Goal: Task Accomplishment & Management: Use online tool/utility

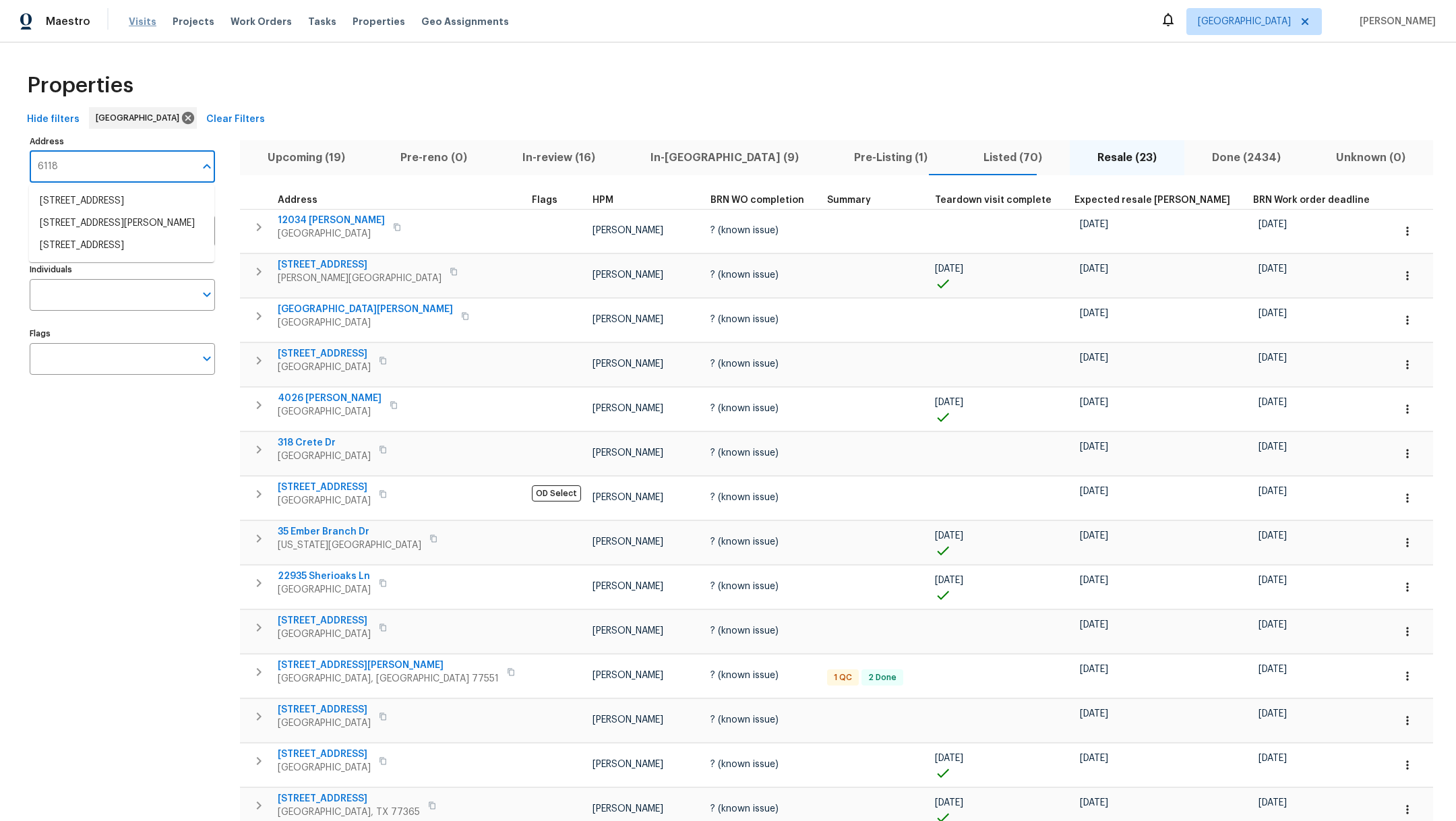
click at [146, 20] on span "Visits" at bounding box center [143, 22] width 28 height 14
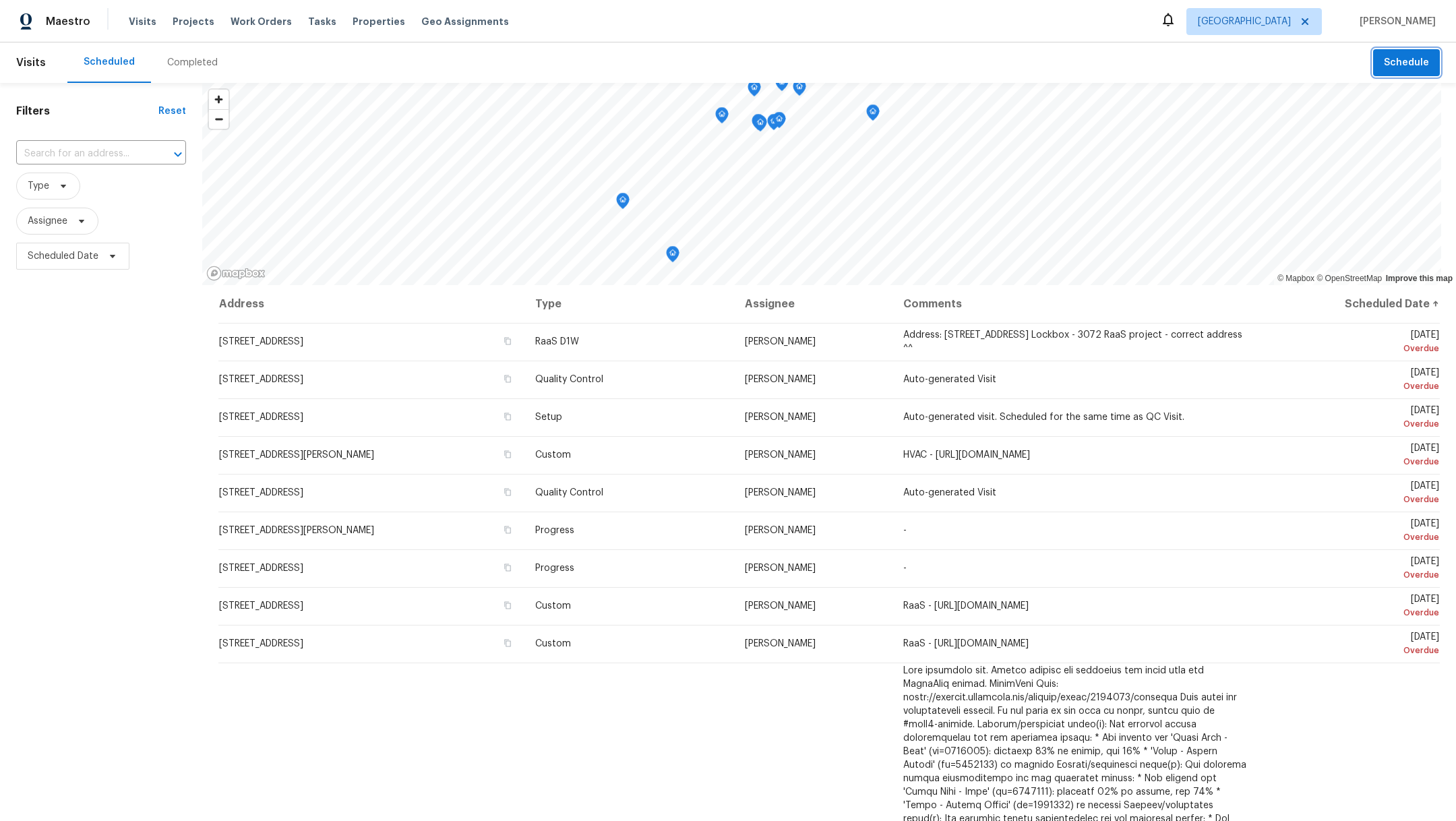
click at [1410, 65] on span "Schedule" at bounding box center [1407, 62] width 45 height 16
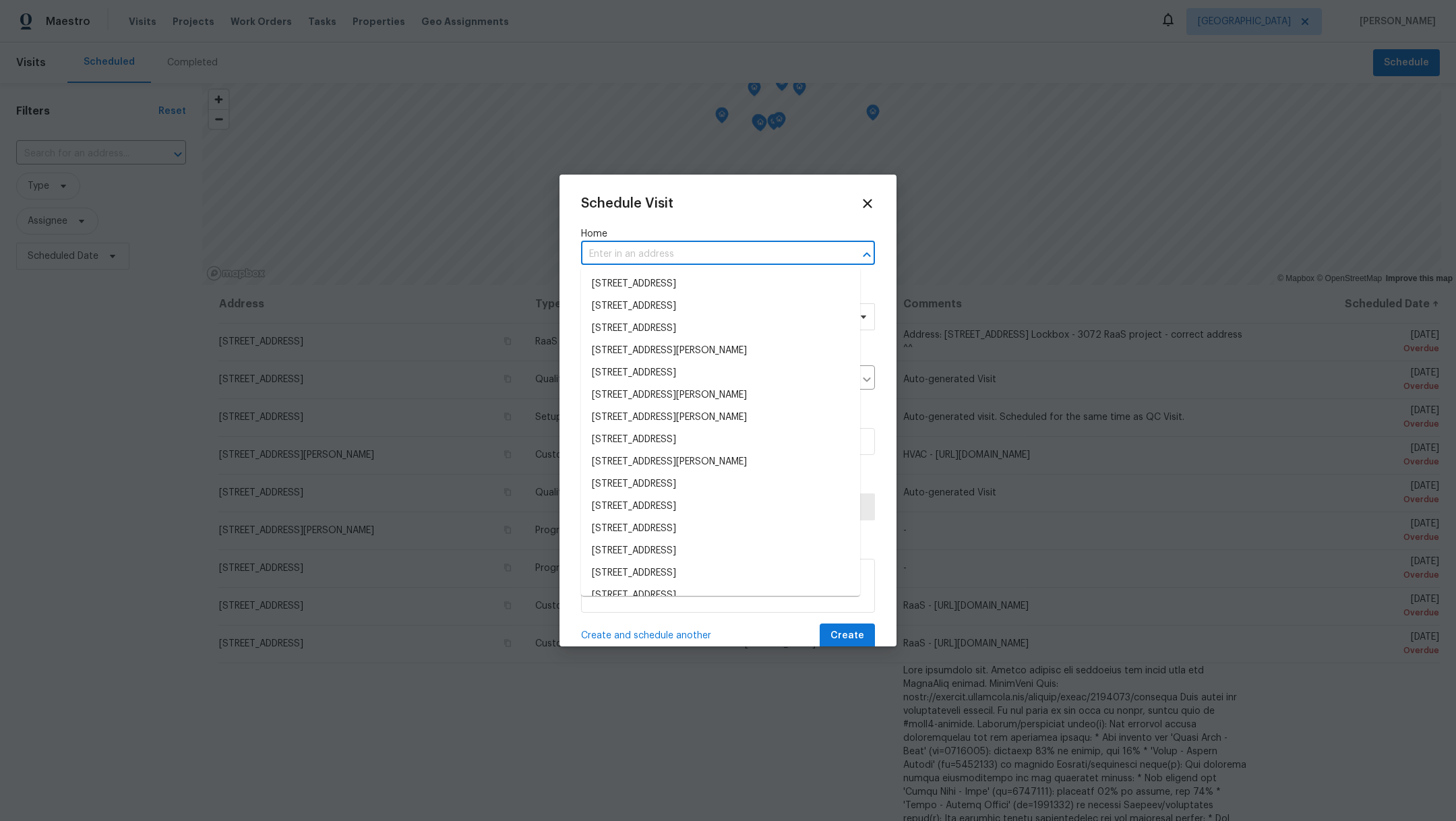
click at [682, 256] on input "text" at bounding box center [709, 255] width 256 height 21
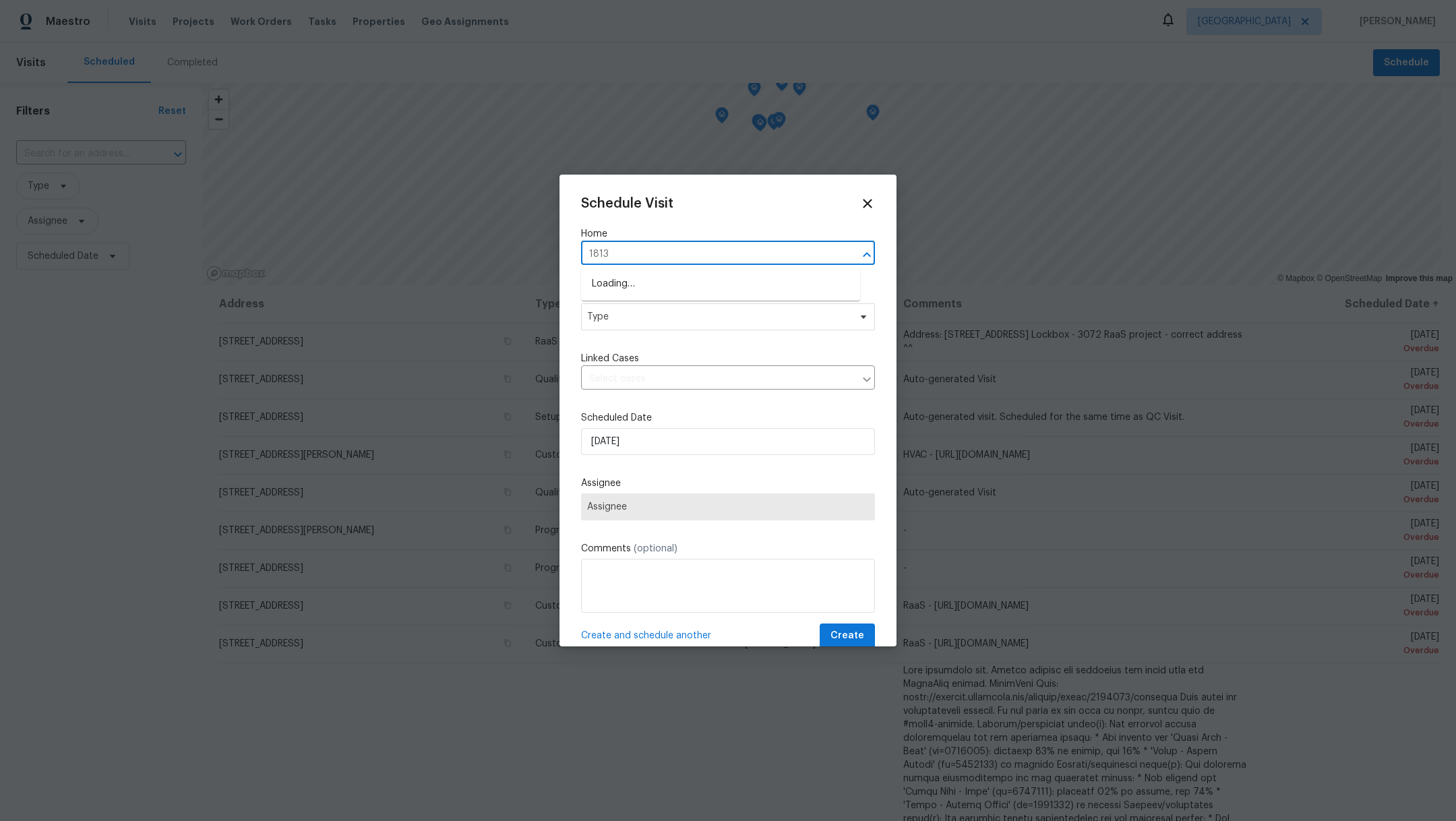
type input "18131"
click at [685, 326] on li "[STREET_ADDRESS]" at bounding box center [721, 329] width 279 height 23
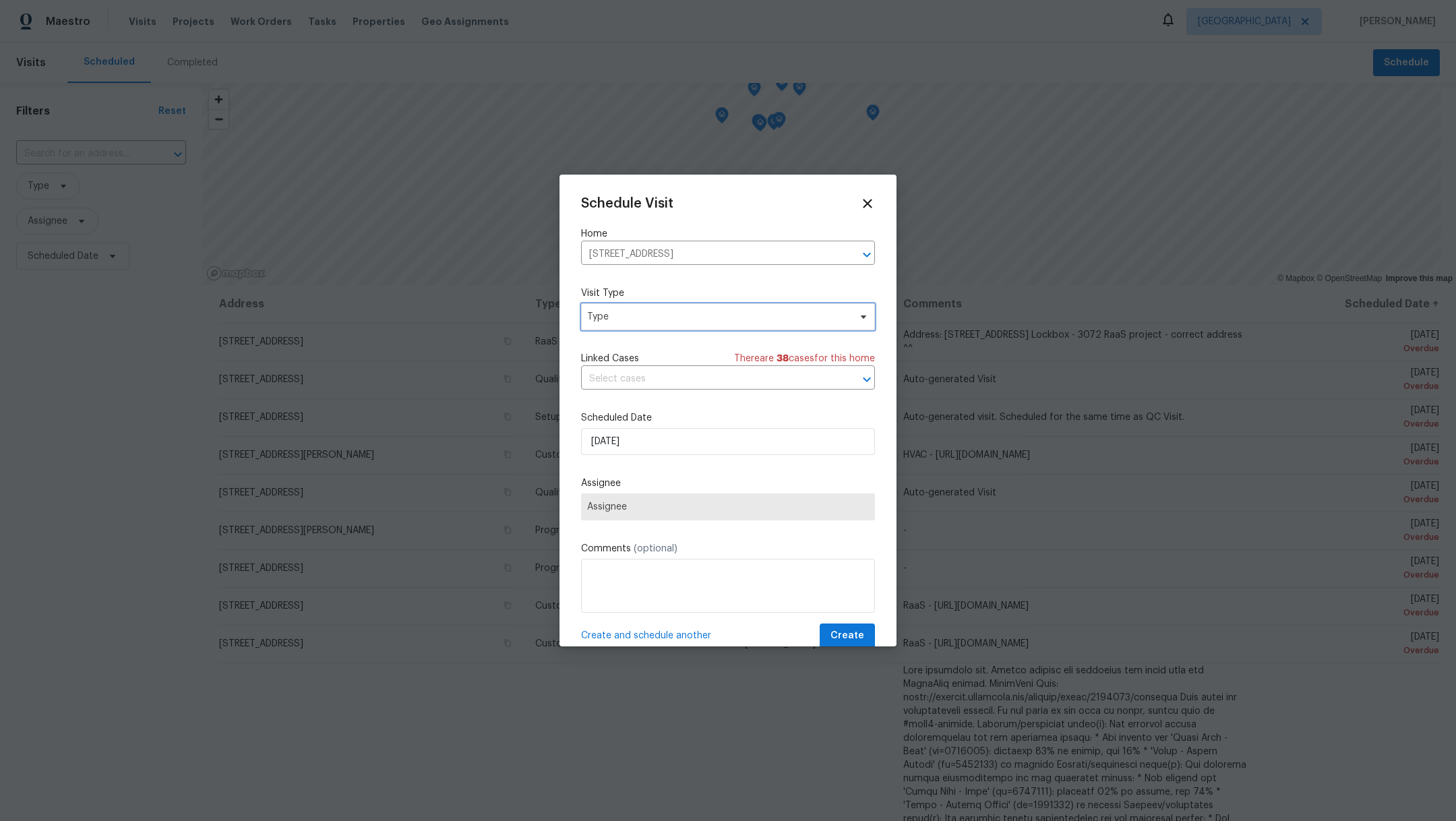
click at [670, 326] on span "Type" at bounding box center [728, 316] width 294 height 27
type input "cust"
click at [644, 387] on div "Custom" at bounding box center [659, 380] width 149 height 19
click at [606, 378] on div "Custom" at bounding box center [606, 380] width 36 height 14
click at [636, 499] on span "Assignee" at bounding box center [728, 507] width 294 height 27
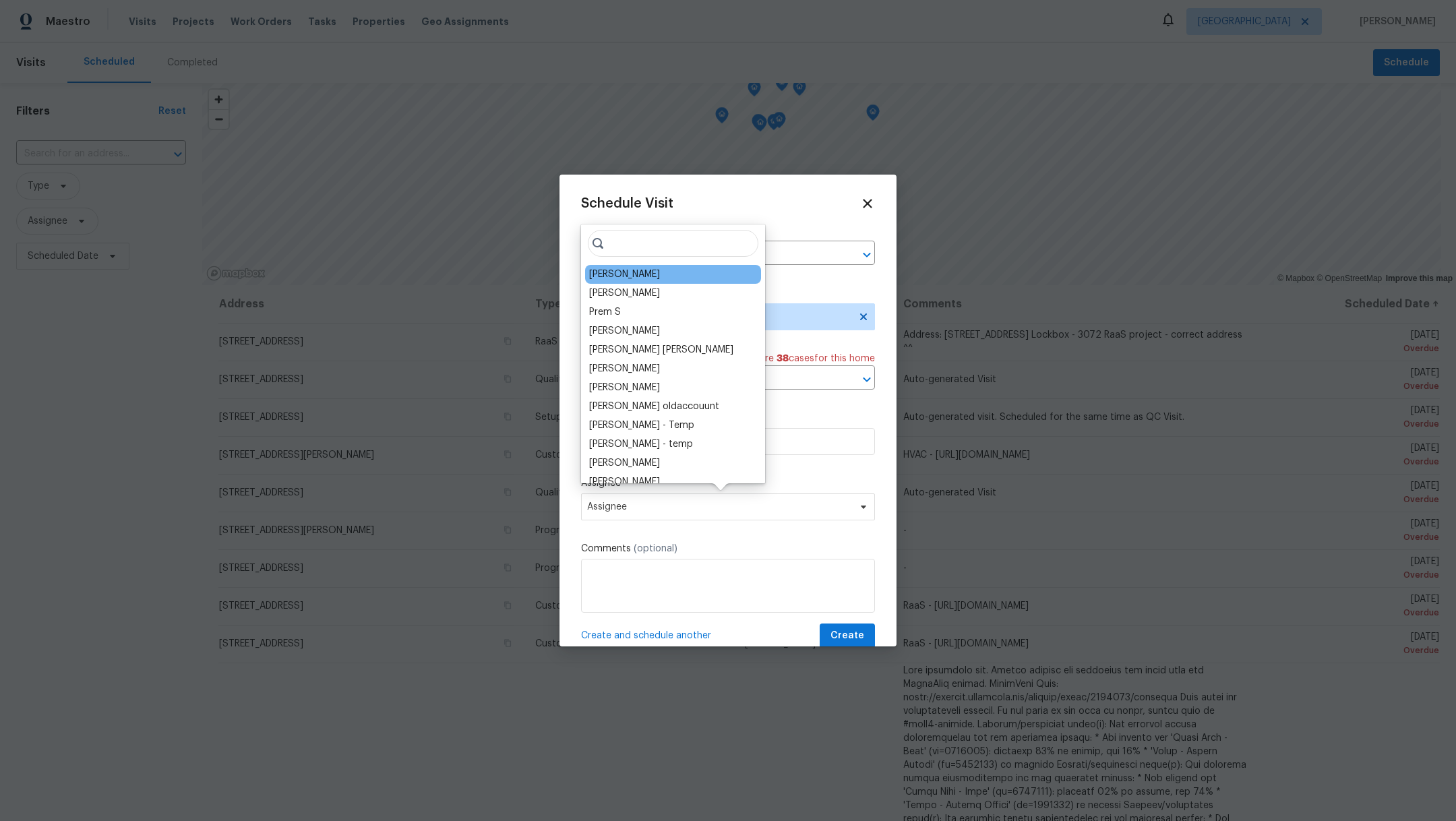
click at [682, 272] on div "[PERSON_NAME]" at bounding box center [672, 275] width 176 height 19
click at [628, 275] on div "[PERSON_NAME]" at bounding box center [624, 275] width 71 height 14
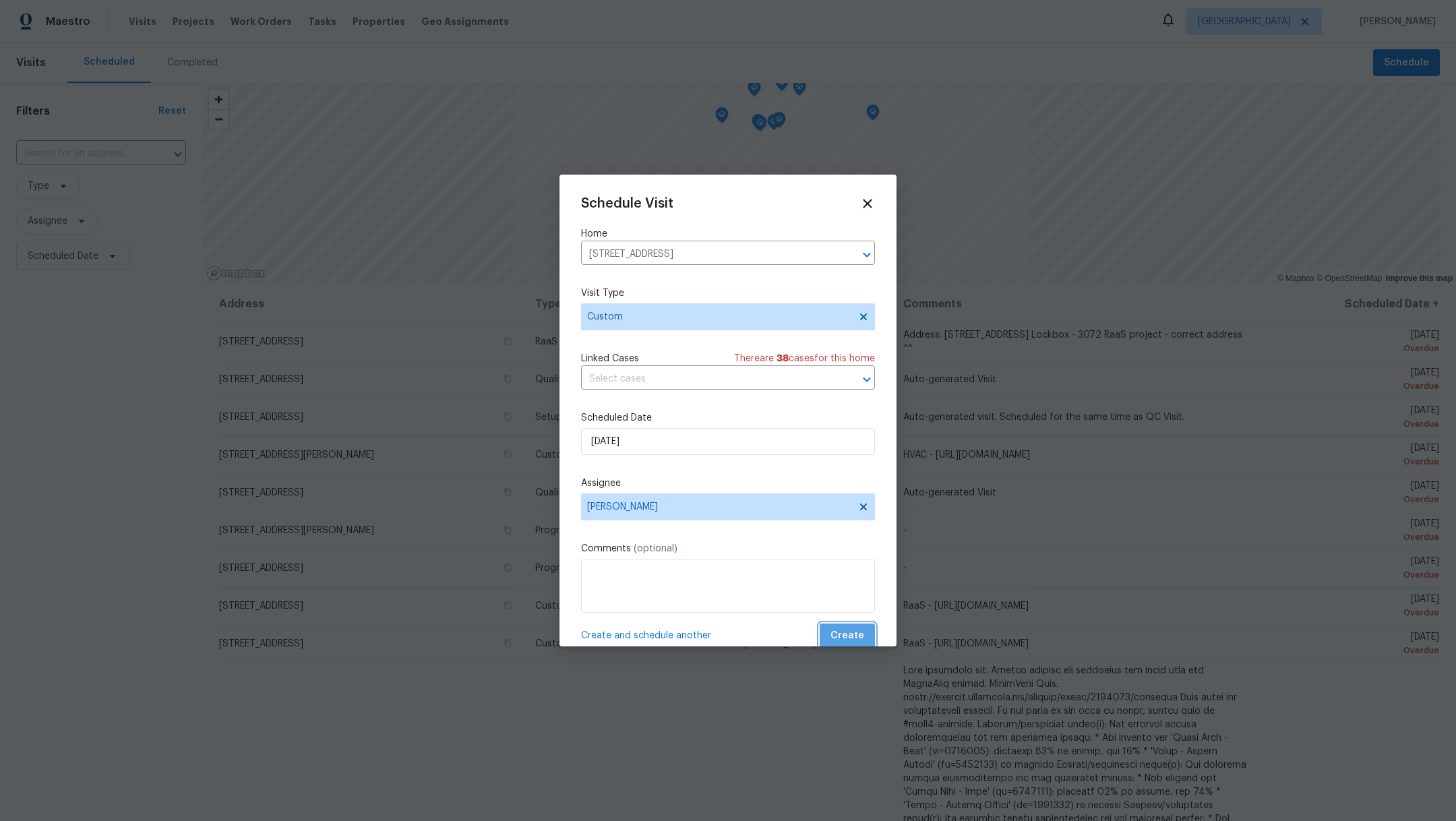
click at [842, 635] on span "Create" at bounding box center [847, 635] width 34 height 16
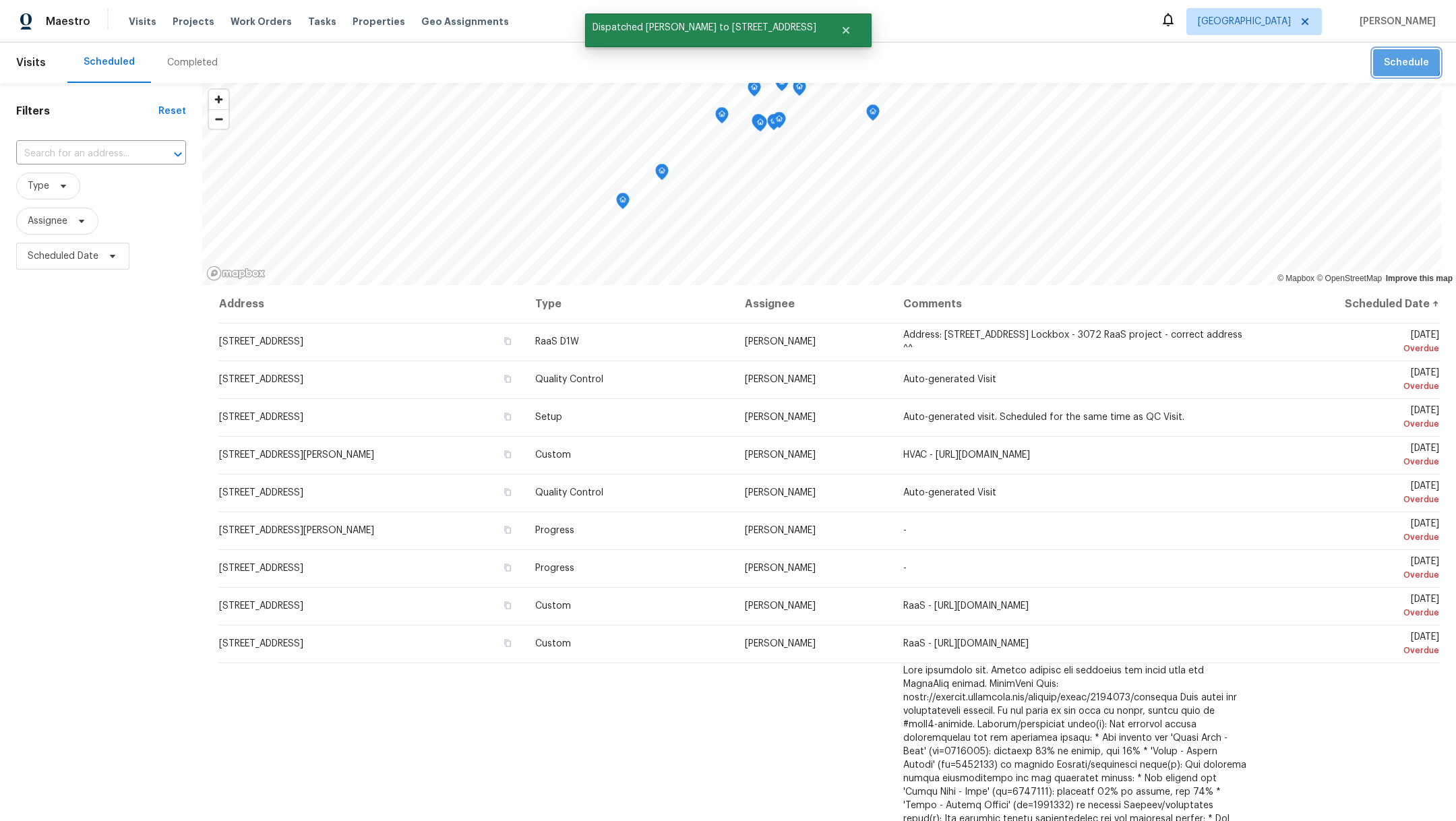
click at [1388, 59] on span "Schedule" at bounding box center [1407, 62] width 45 height 16
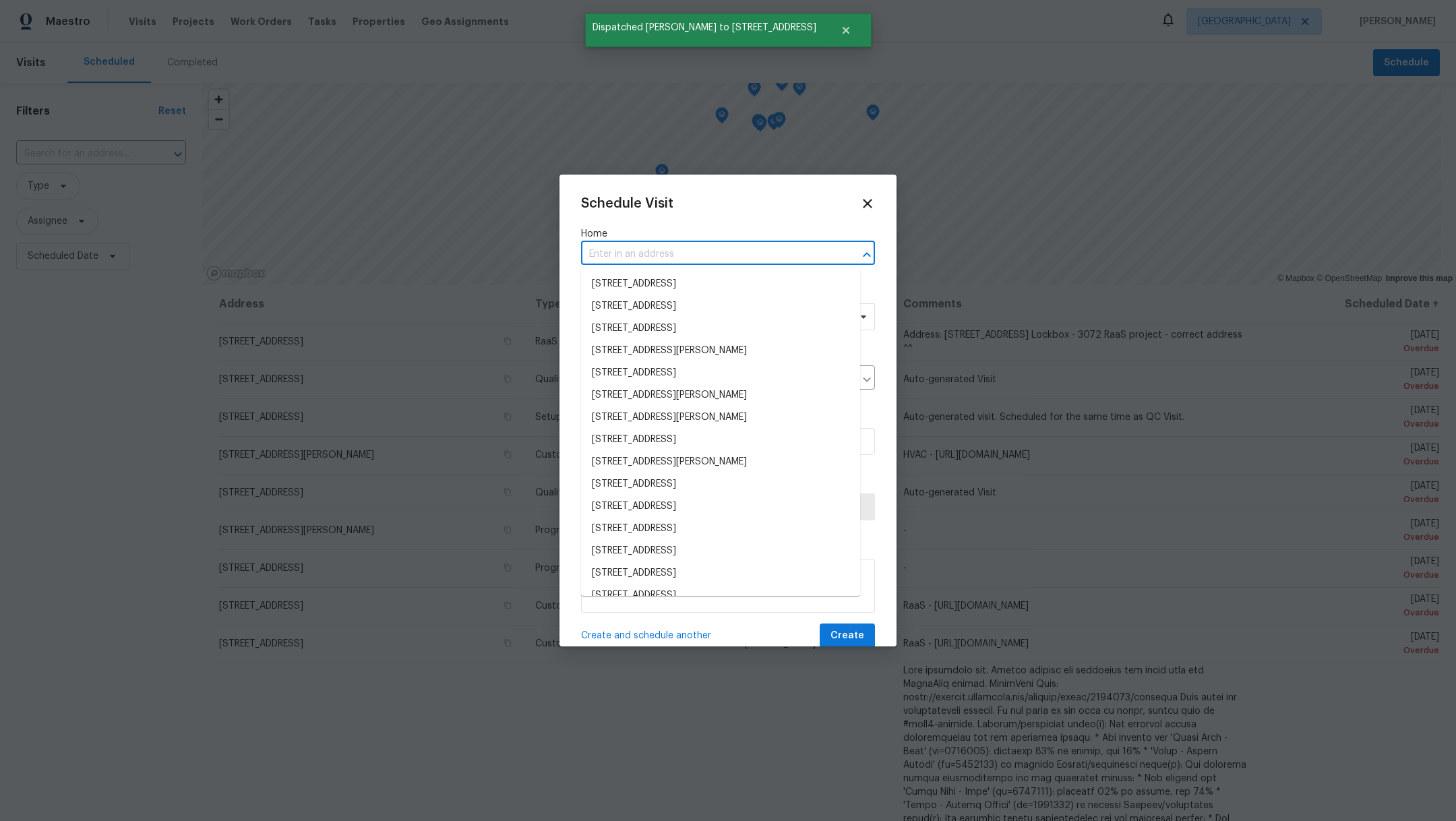
click at [608, 254] on input "text" at bounding box center [709, 255] width 256 height 21
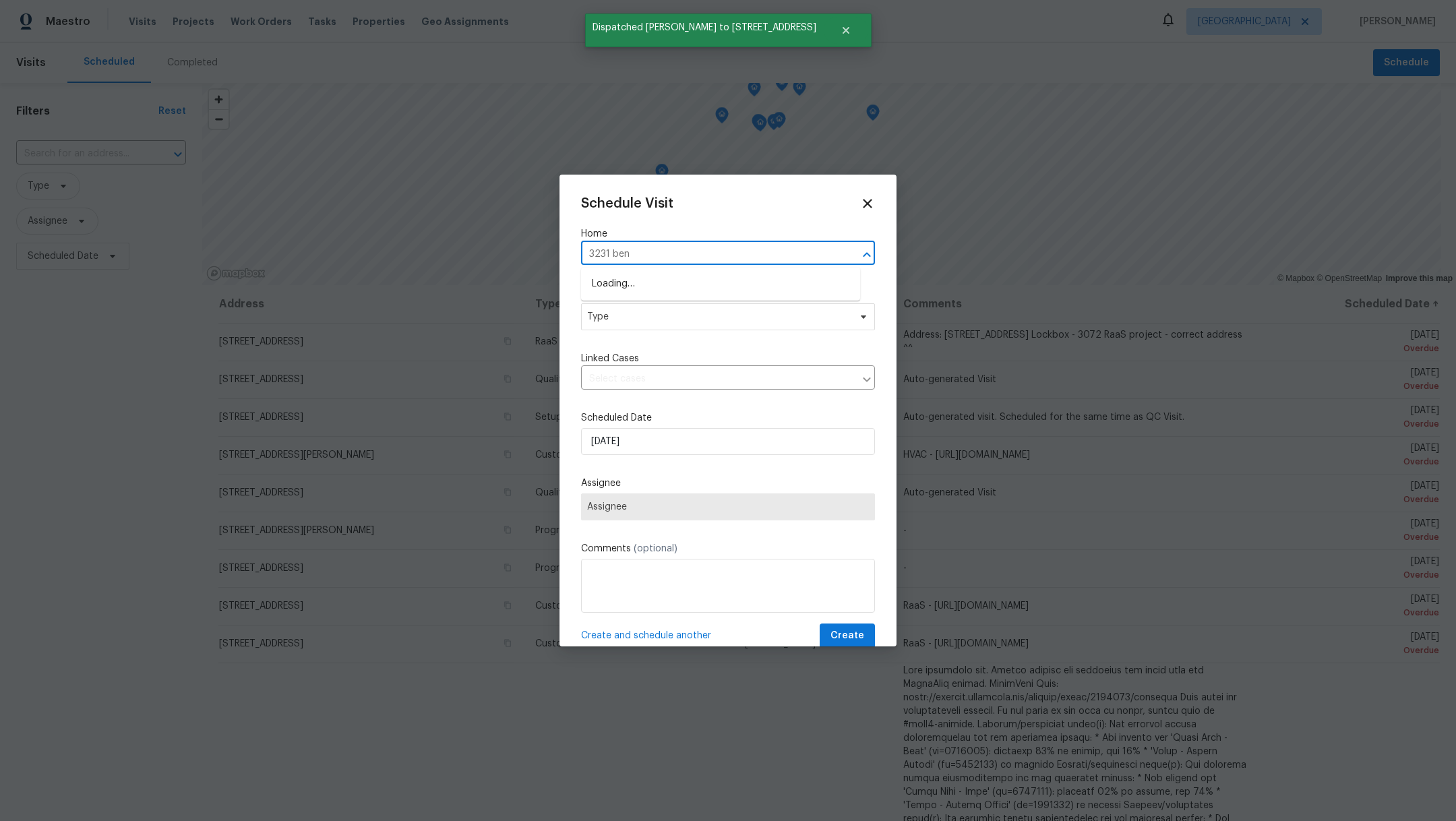
type input "3231 bent"
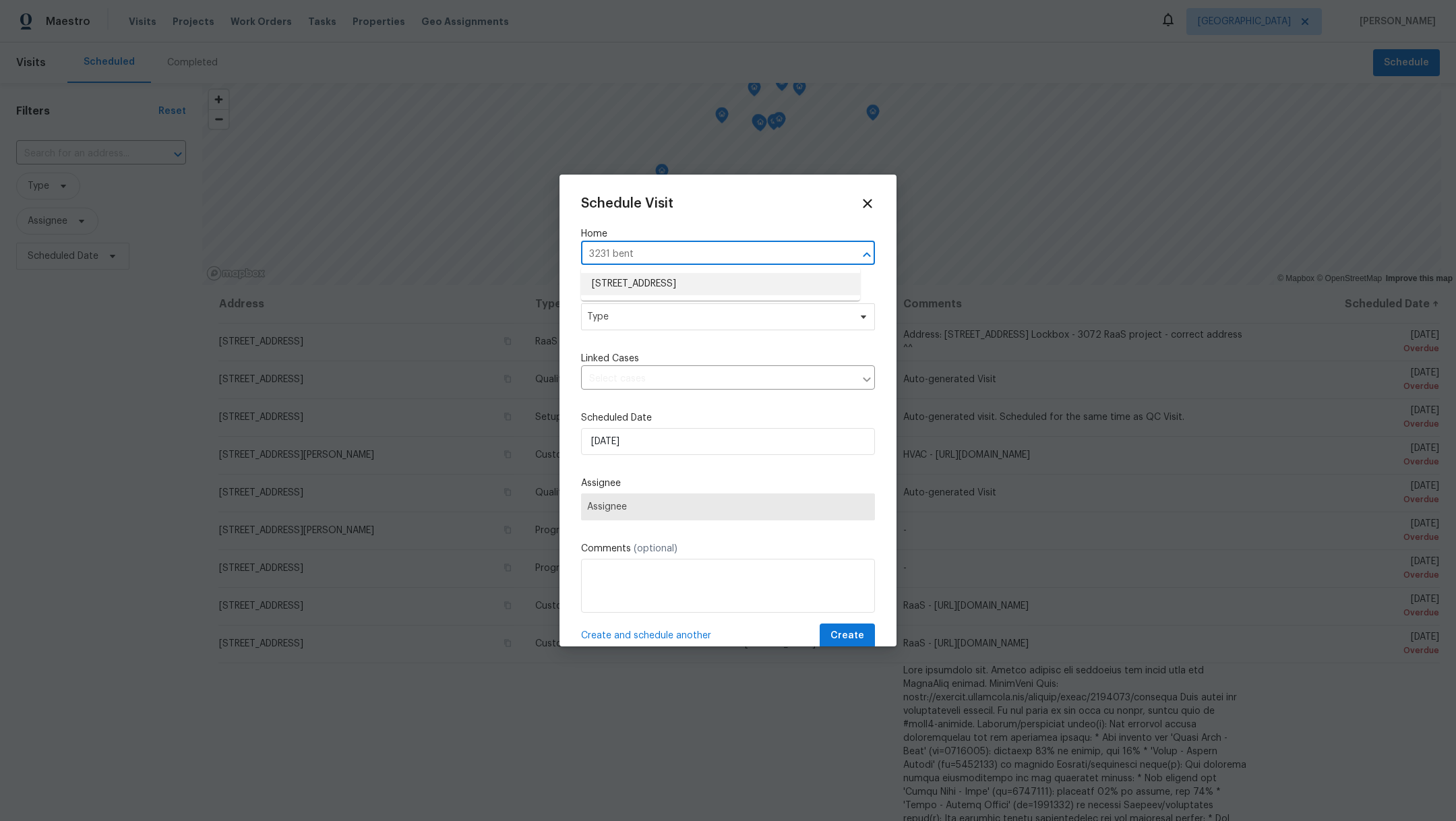
click at [618, 284] on li "[STREET_ADDRESS]" at bounding box center [721, 284] width 279 height 23
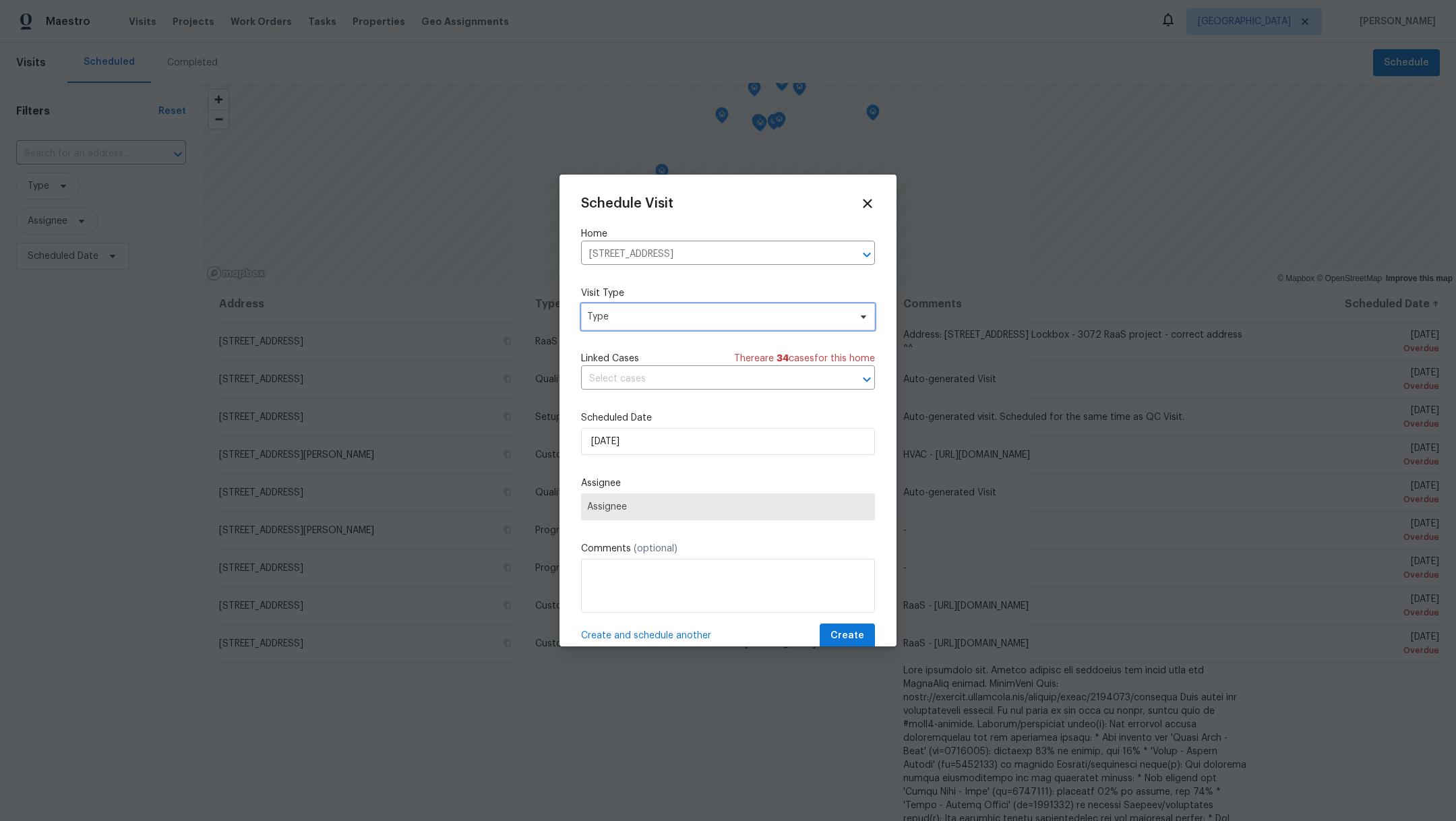
click at [612, 320] on span "Type" at bounding box center [718, 317] width 262 height 14
type input "cust"
click at [600, 382] on div "Custom" at bounding box center [606, 380] width 36 height 14
click at [635, 507] on span "Assignee" at bounding box center [719, 507] width 264 height 10
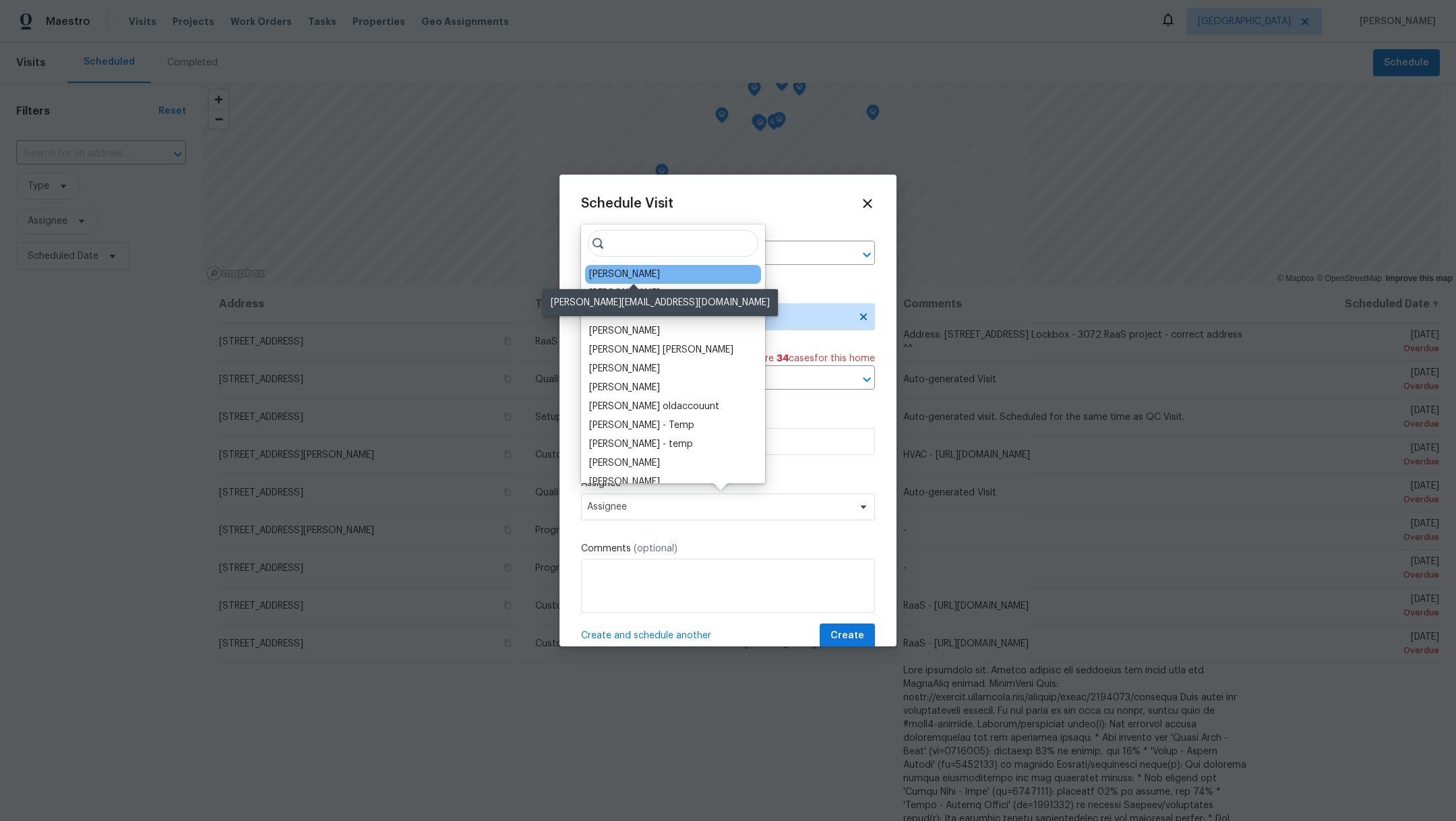
click at [659, 278] on div "[PERSON_NAME]" at bounding box center [624, 275] width 71 height 14
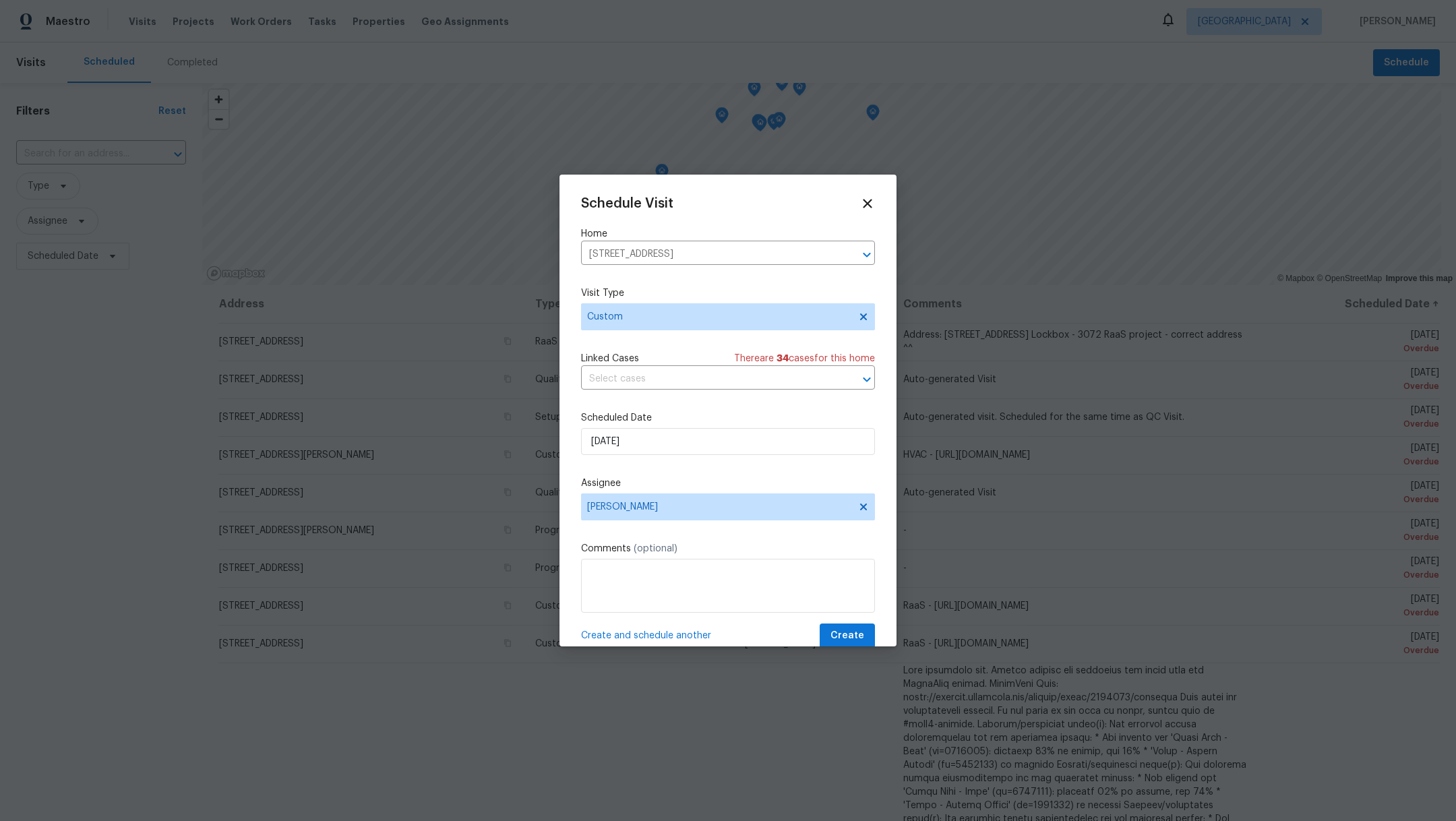
click at [622, 637] on span "Create and schedule another" at bounding box center [646, 636] width 130 height 14
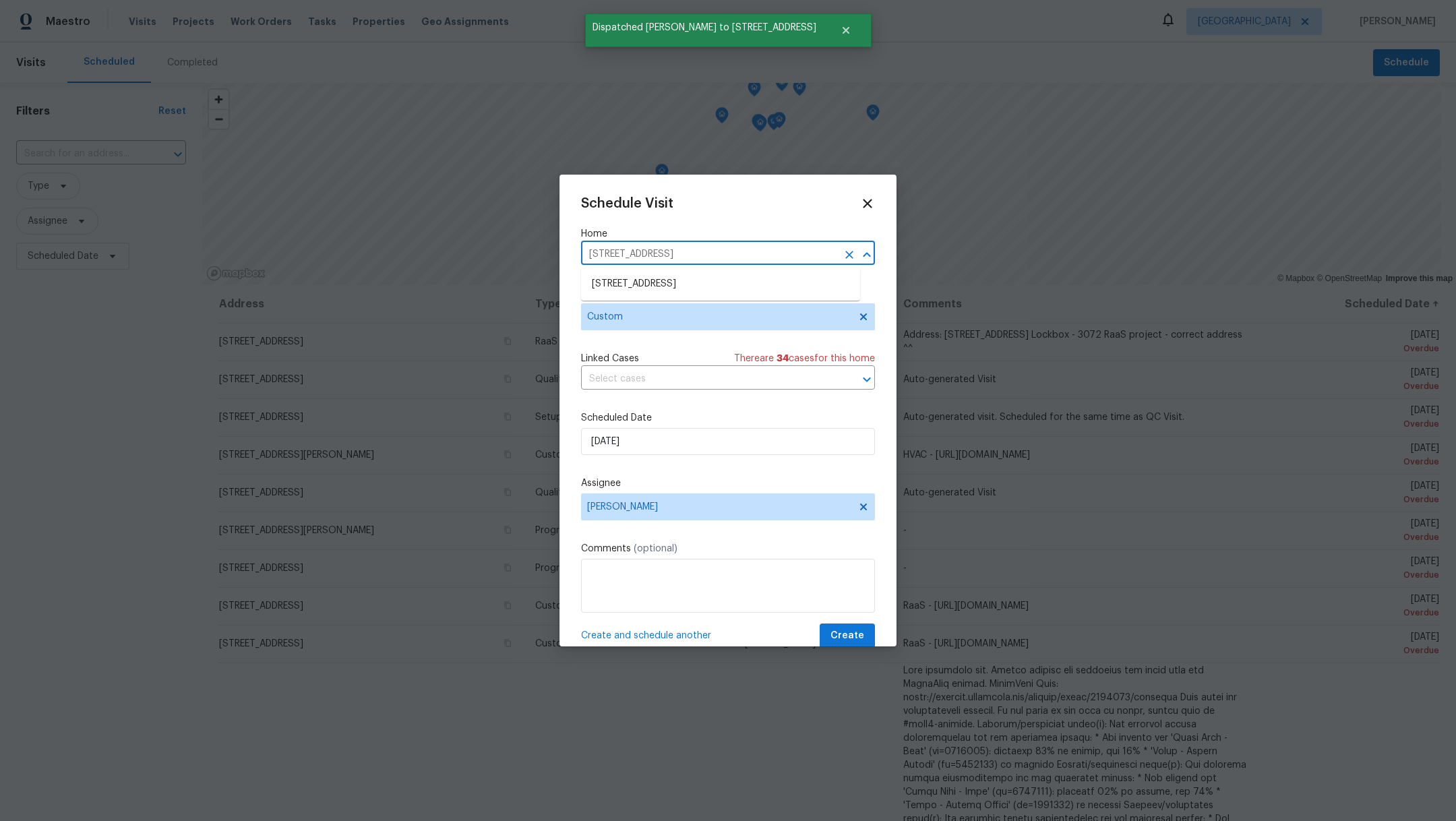
click at [657, 252] on input "[STREET_ADDRESS]" at bounding box center [709, 255] width 256 height 21
type input "21827"
click at [657, 310] on li "[STREET_ADDRESS]" at bounding box center [721, 307] width 279 height 23
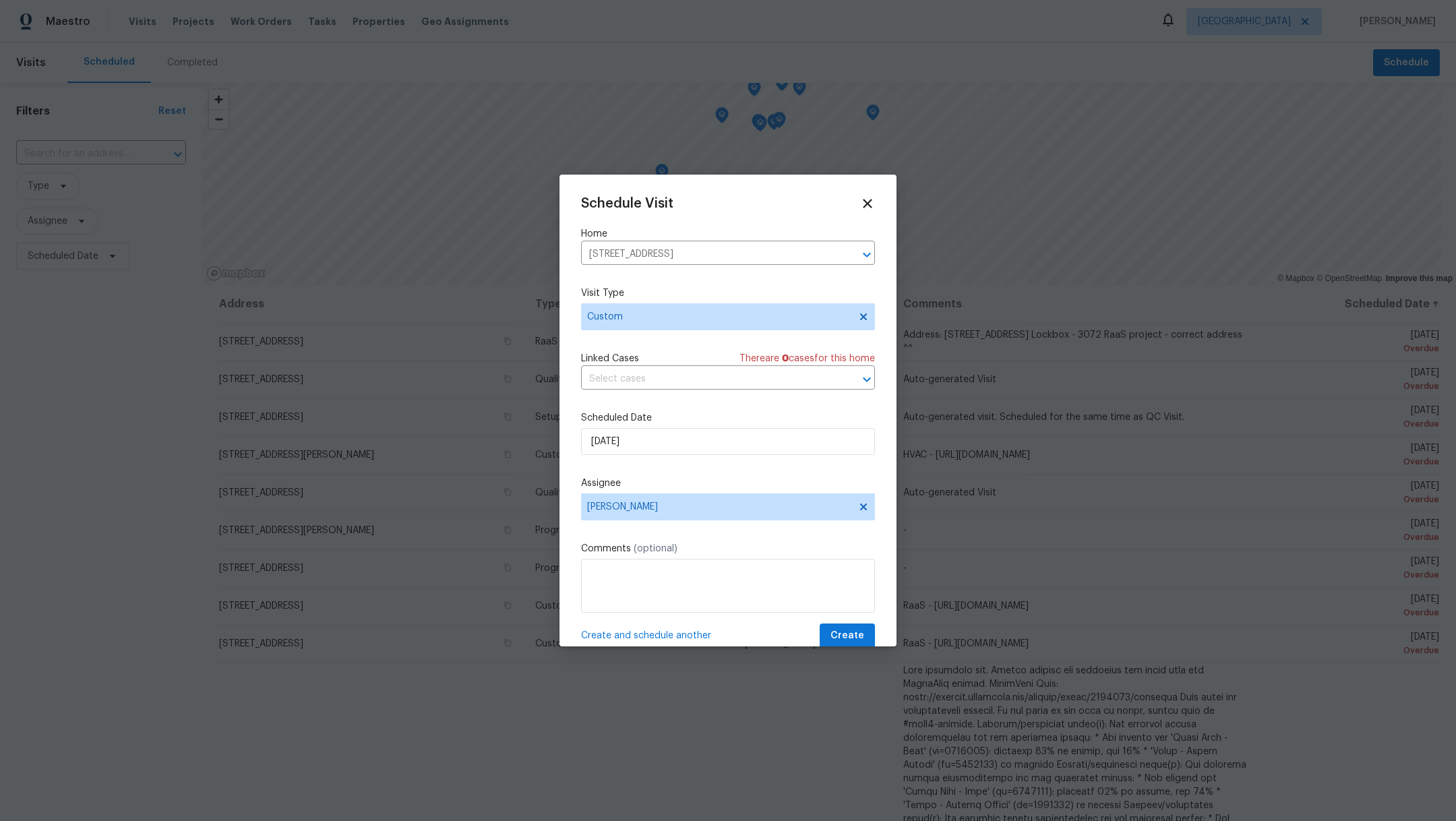
click at [637, 637] on span "Create and schedule another" at bounding box center [646, 636] width 130 height 14
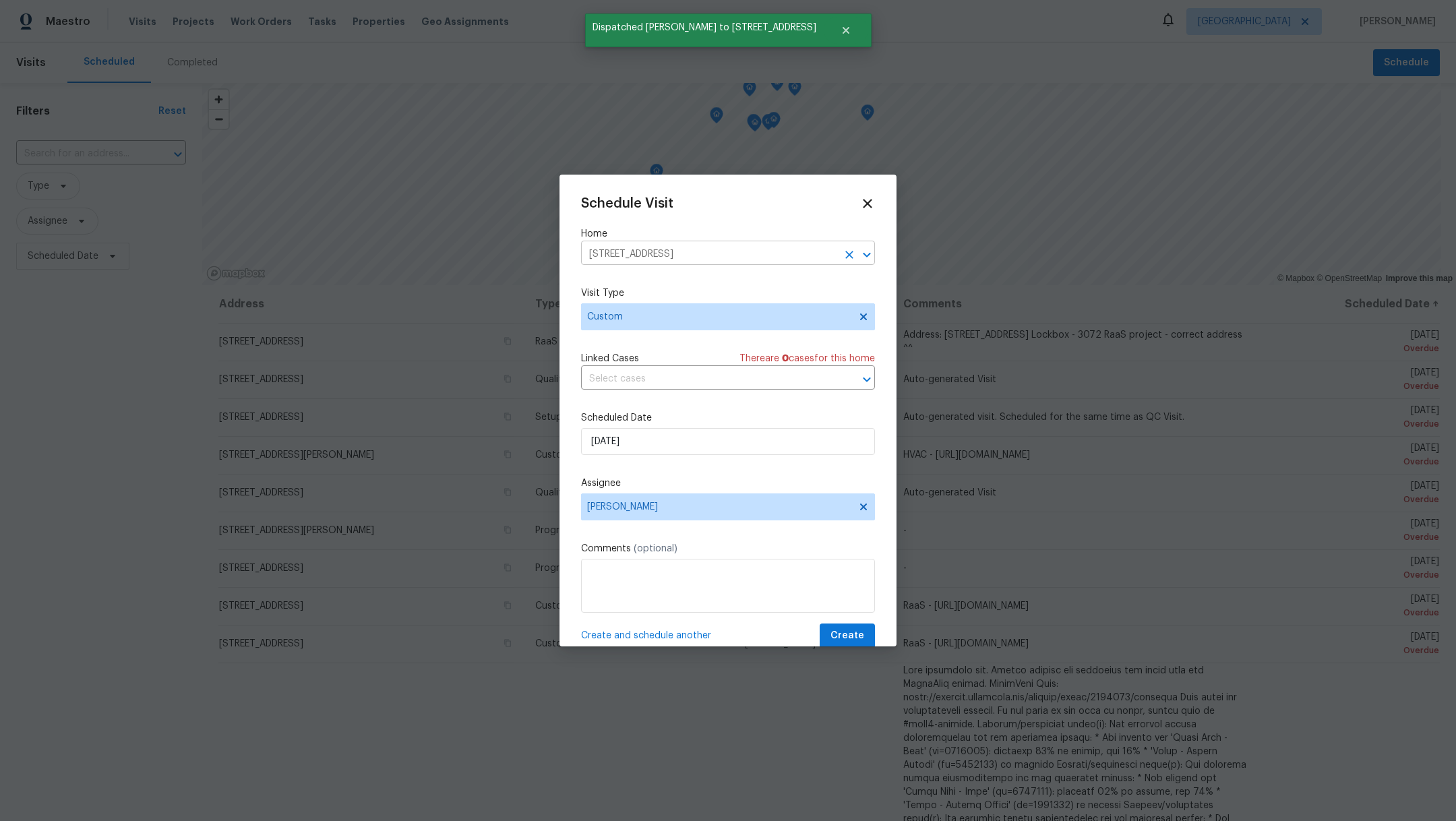
click at [637, 257] on input "[STREET_ADDRESS]" at bounding box center [709, 255] width 256 height 21
type input "2222 princ"
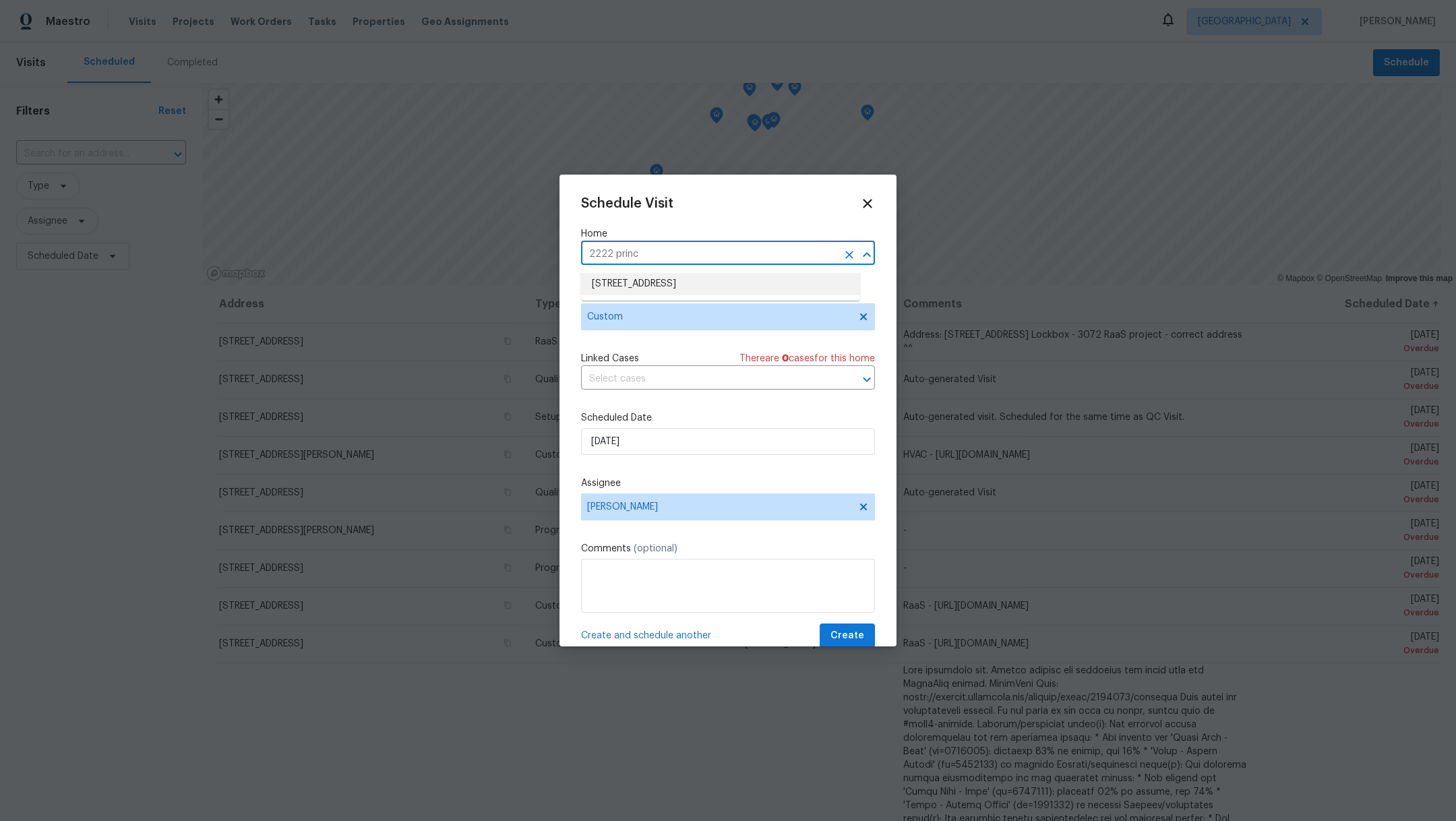
click at [637, 287] on li "[STREET_ADDRESS]" at bounding box center [721, 284] width 279 height 23
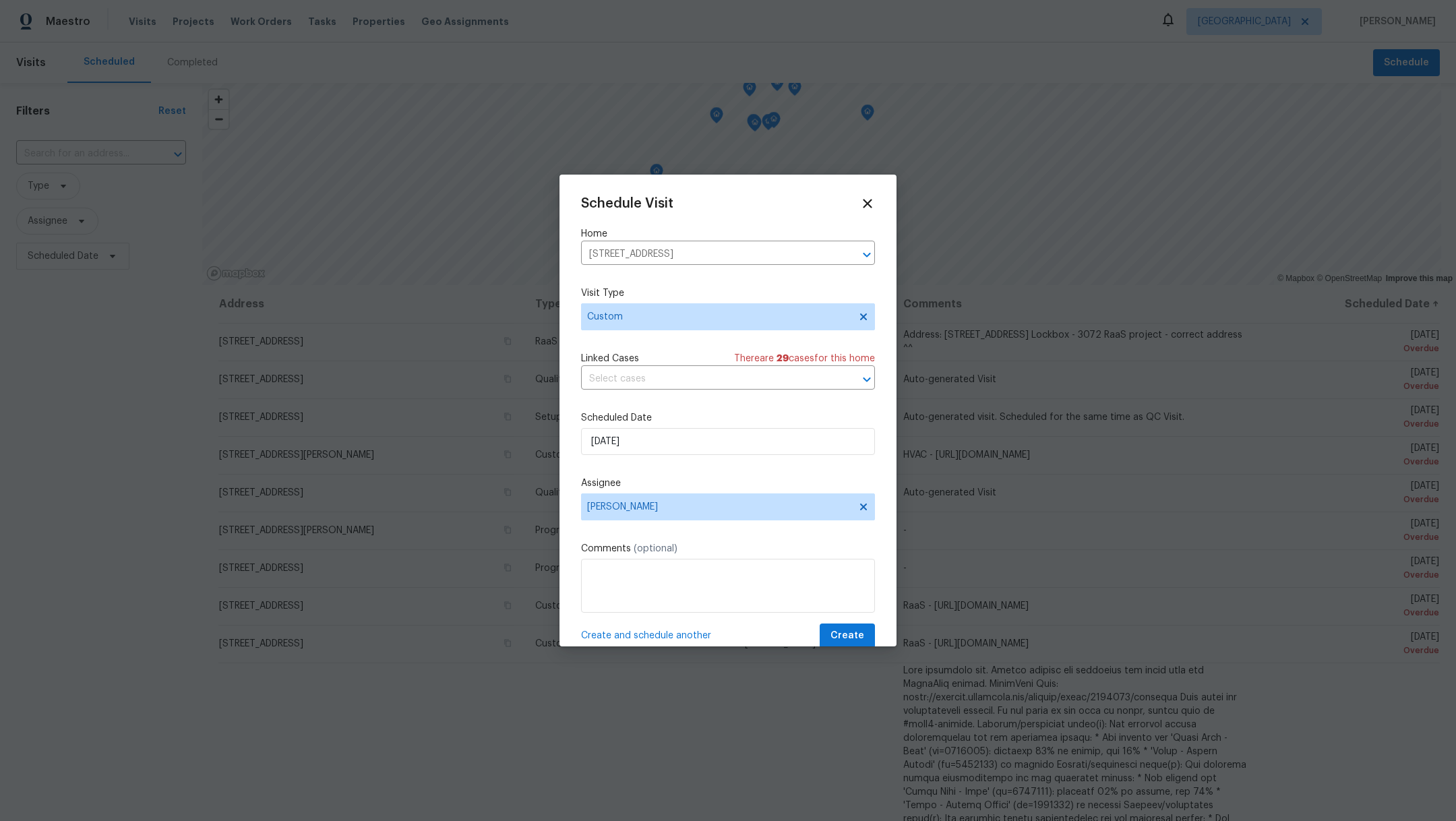
click at [649, 638] on span "Create and schedule another" at bounding box center [646, 636] width 130 height 14
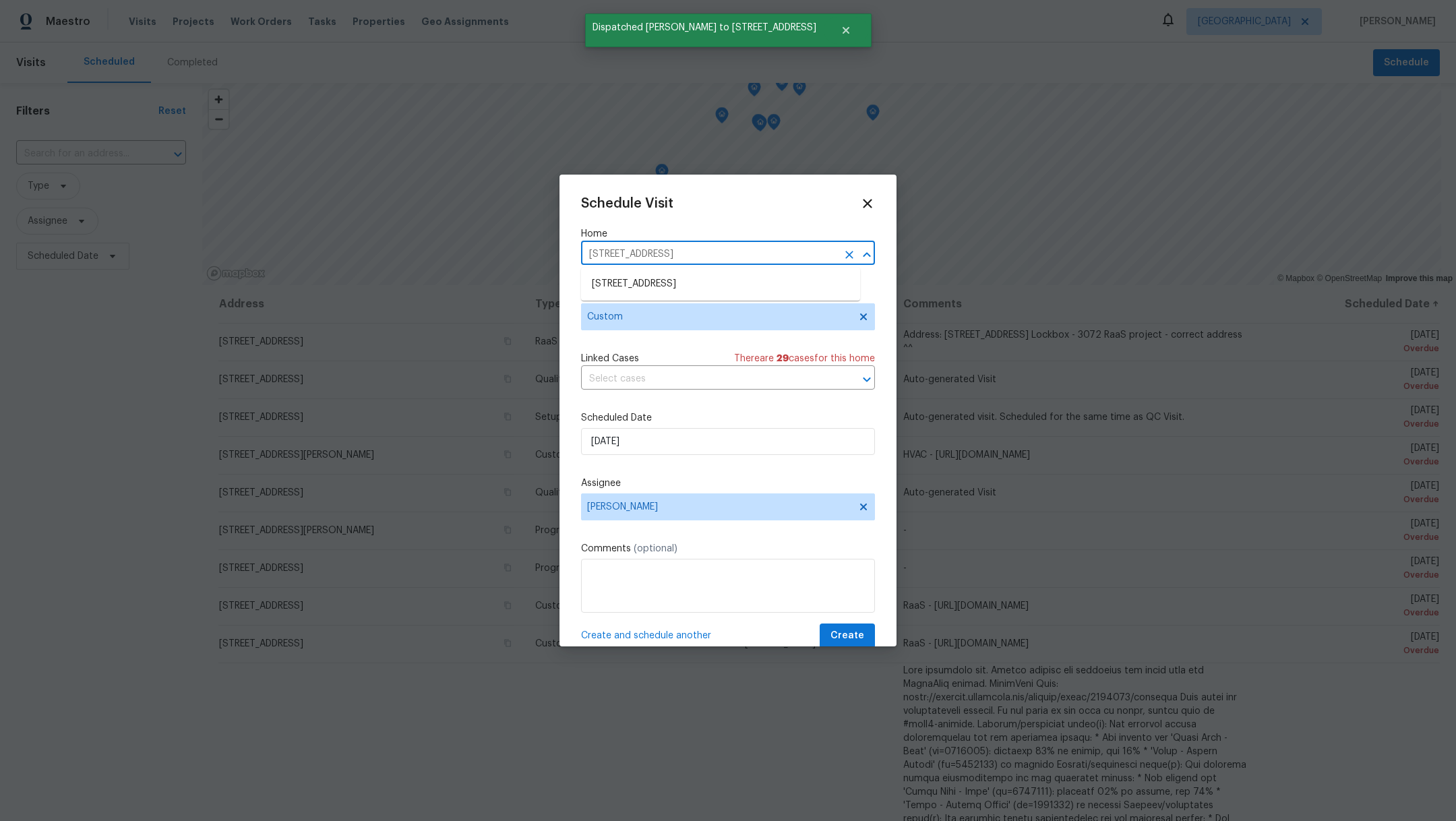
click at [684, 258] on input "[STREET_ADDRESS]" at bounding box center [709, 255] width 256 height 21
type input "11603"
click at [695, 347] on li "[STREET_ADDRESS]" at bounding box center [721, 351] width 279 height 23
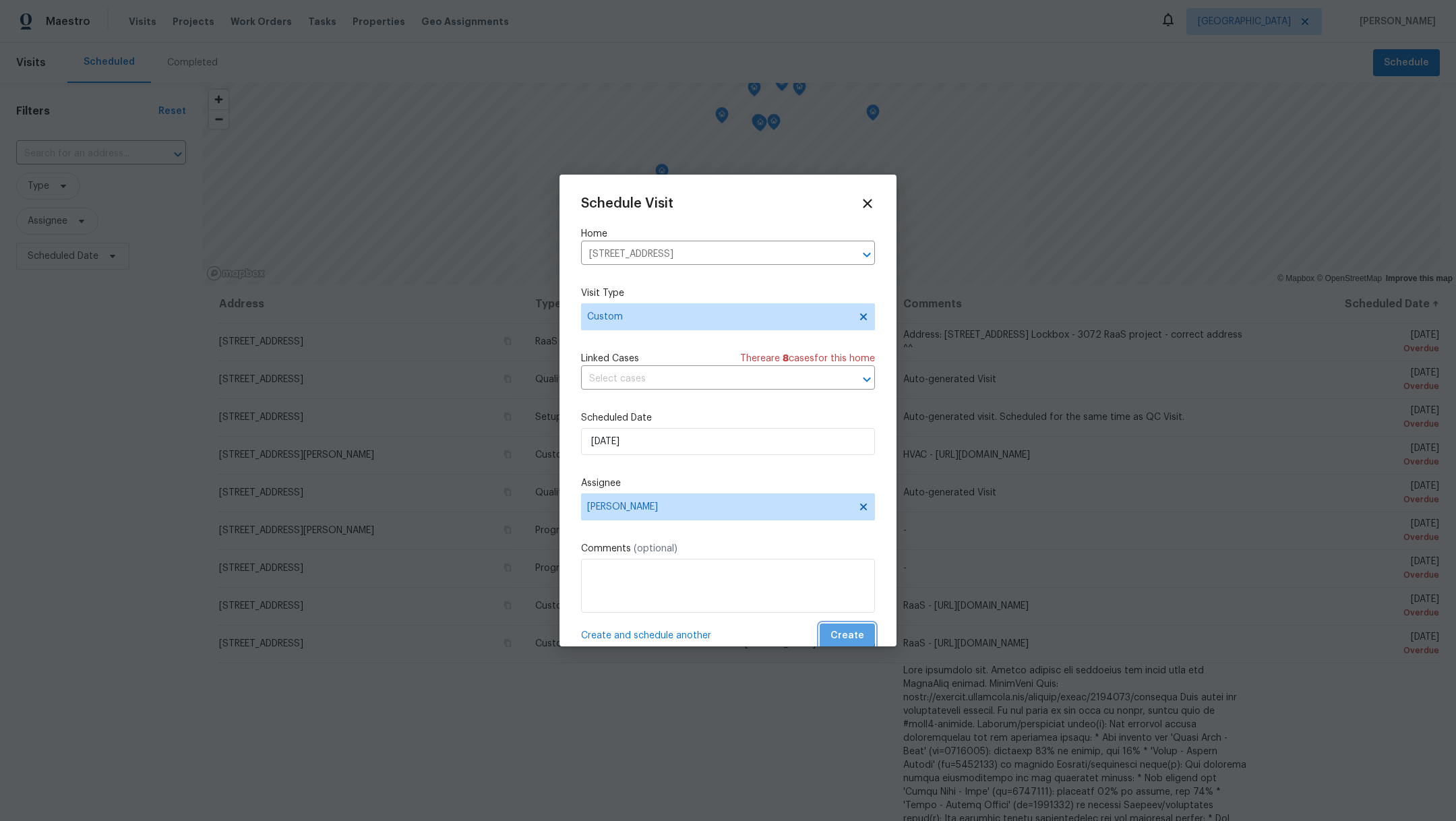
click at [832, 633] on span "Create" at bounding box center [847, 635] width 34 height 16
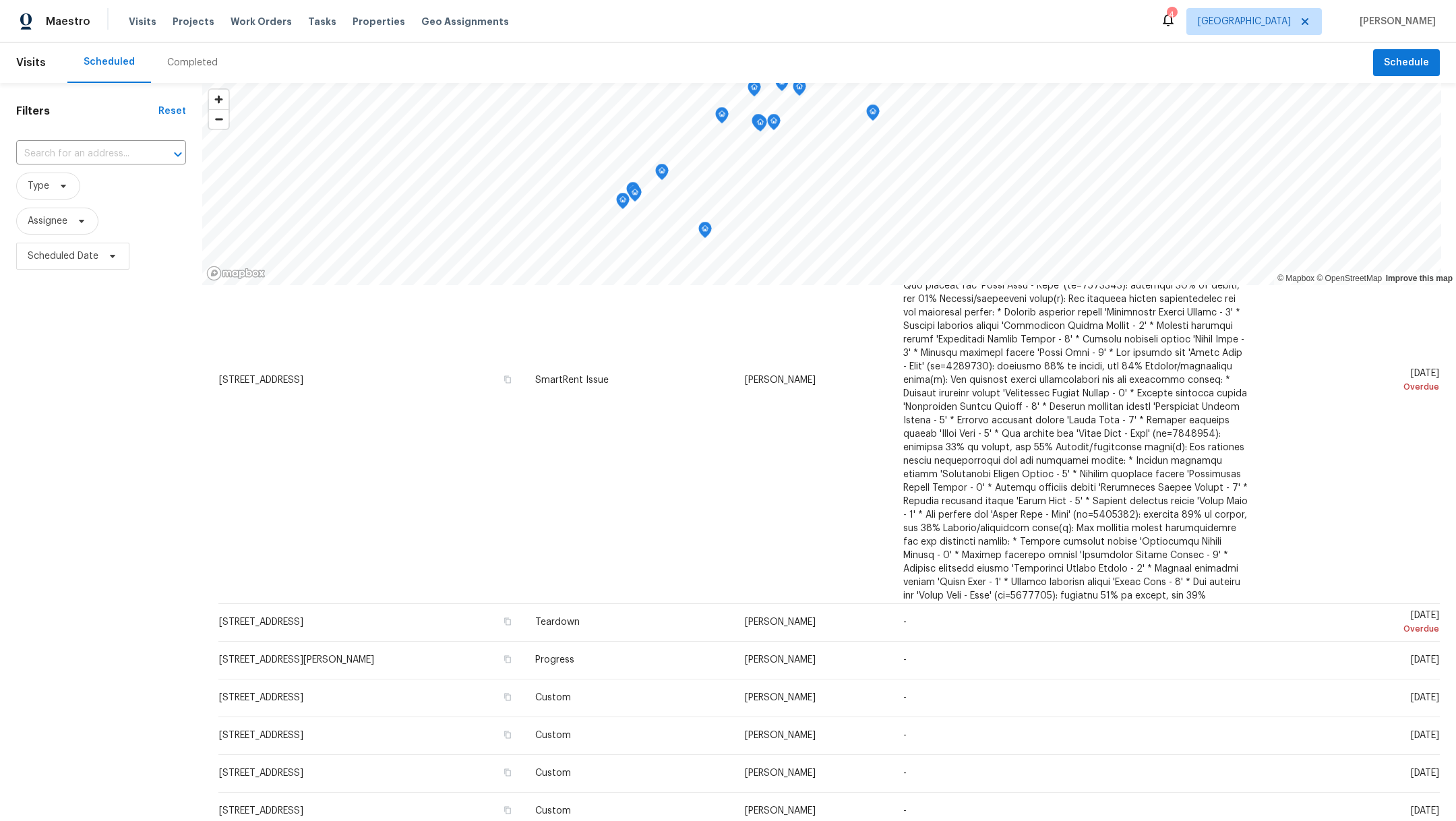
scroll to position [135, 0]
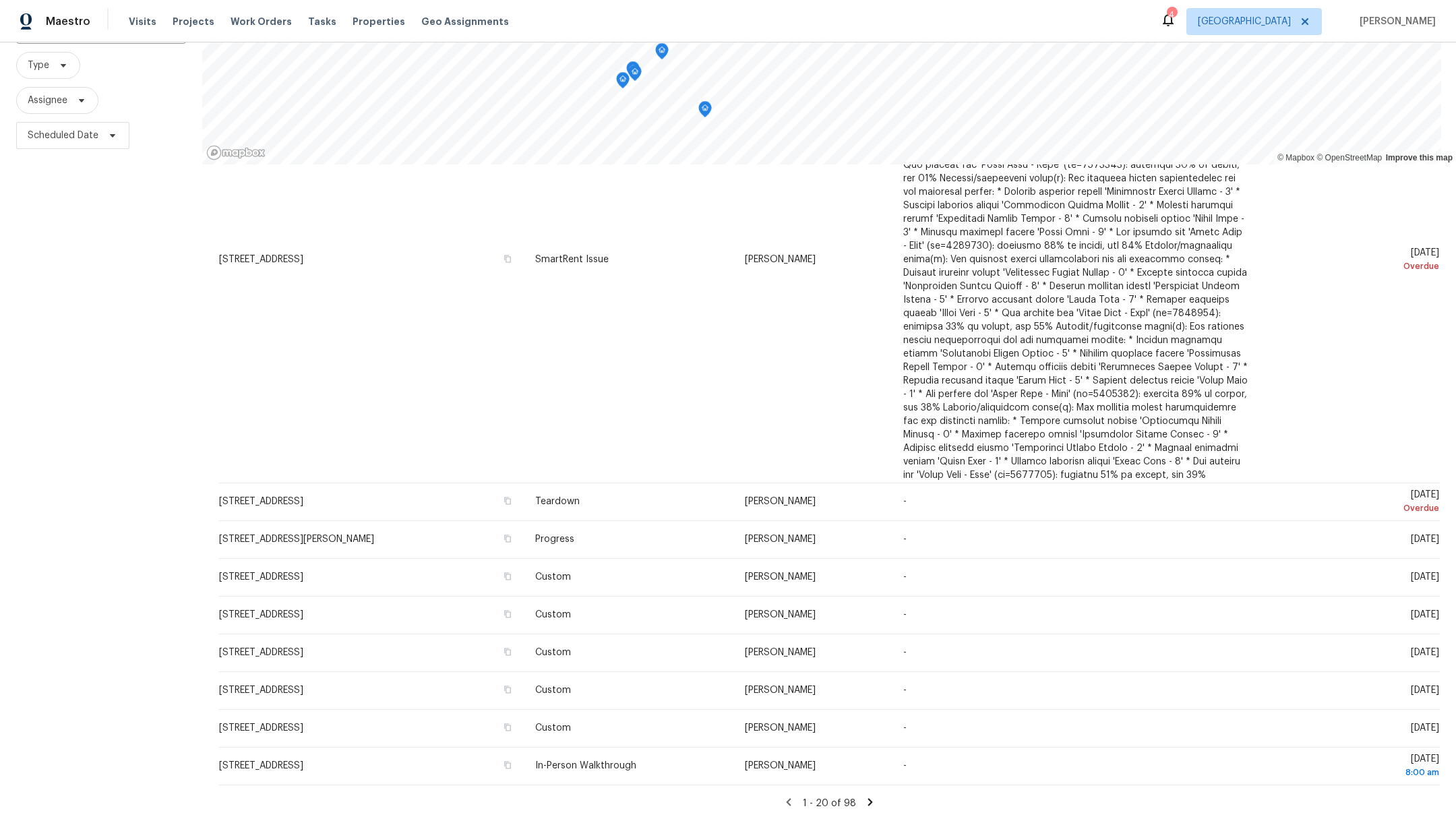
click at [867, 798] on icon at bounding box center [869, 801] width 4 height 8
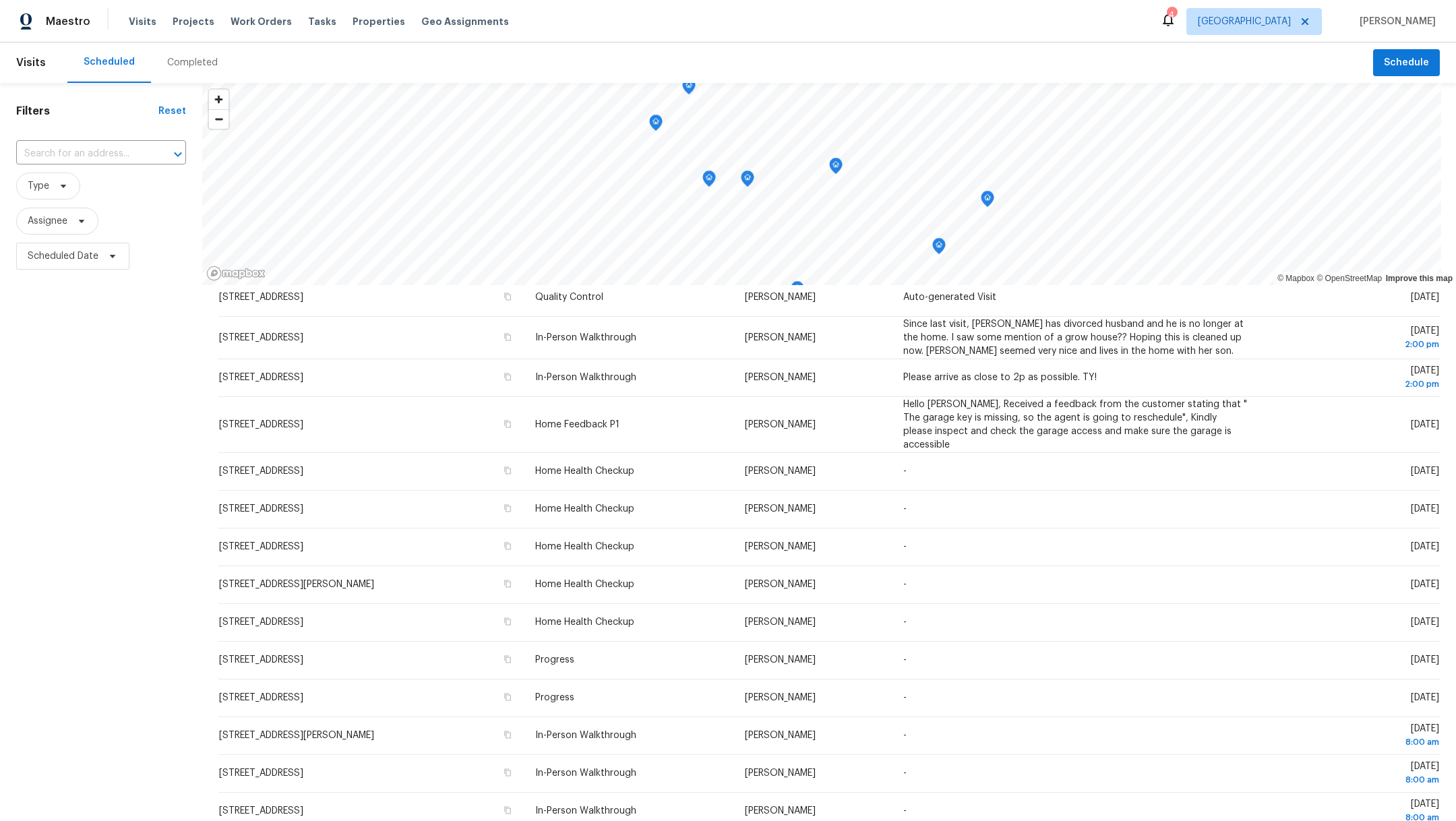
scroll to position [0, 0]
